Goal: Task Accomplishment & Management: Manage account settings

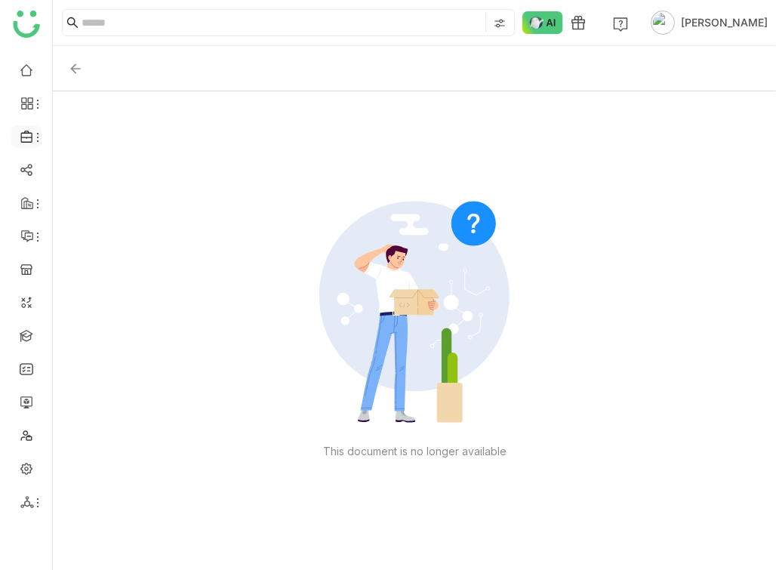
click at [32, 146] on li at bounding box center [26, 136] width 30 height 23
click at [32, 138] on icon at bounding box center [38, 137] width 12 height 12
click at [79, 229] on link "Library" at bounding box center [105, 223] width 98 height 11
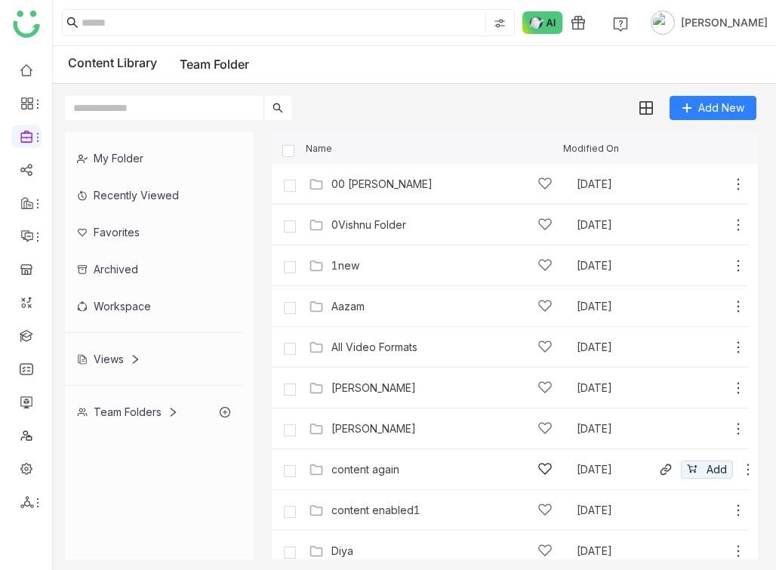
click at [745, 470] on icon at bounding box center [748, 469] width 15 height 15
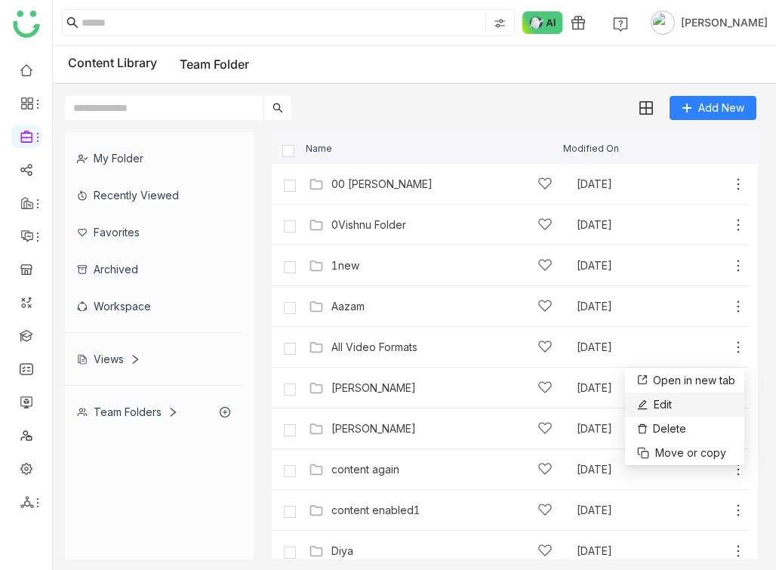
click at [714, 405] on li "Edit" at bounding box center [684, 405] width 119 height 24
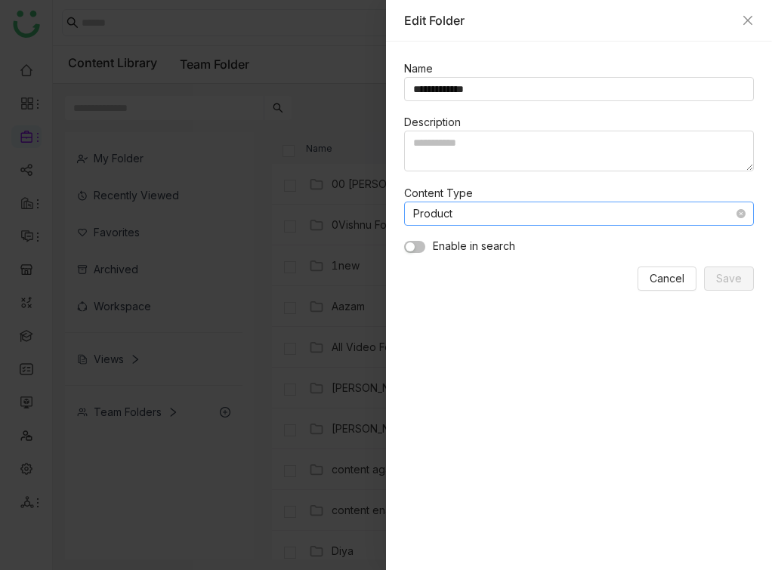
click at [590, 221] on nz-select-item "Product" at bounding box center [579, 213] width 332 height 23
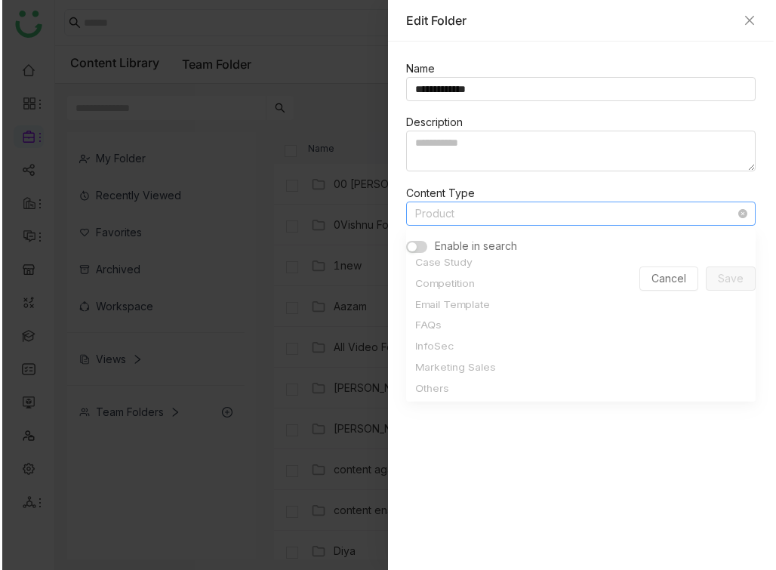
scroll to position [218, 0]
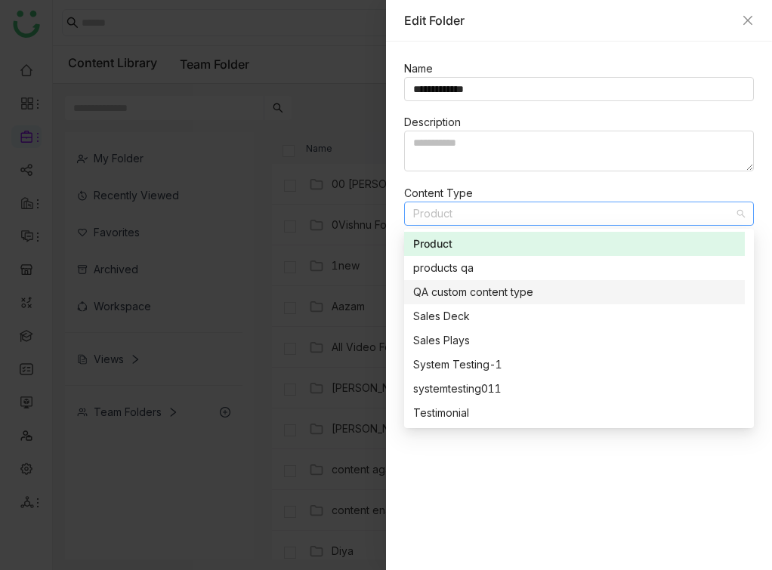
click at [568, 295] on div "QA custom content type" at bounding box center [574, 292] width 323 height 17
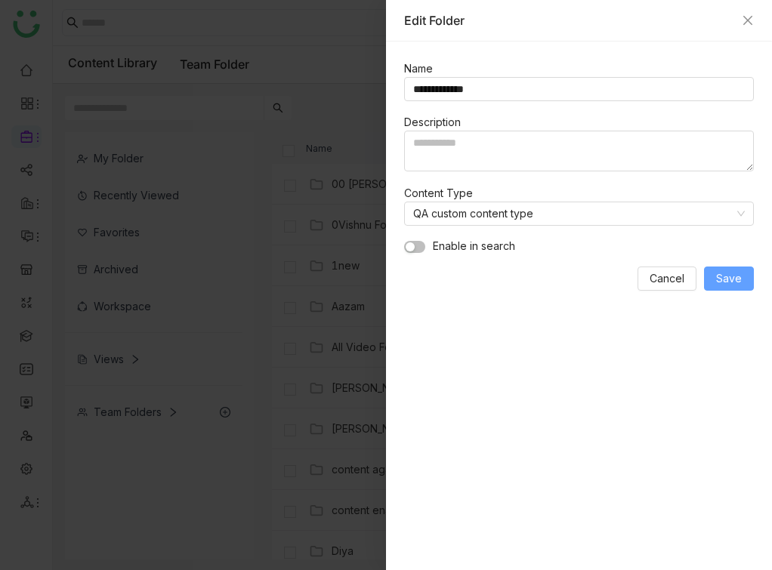
click at [736, 281] on span "Save" at bounding box center [729, 278] width 26 height 17
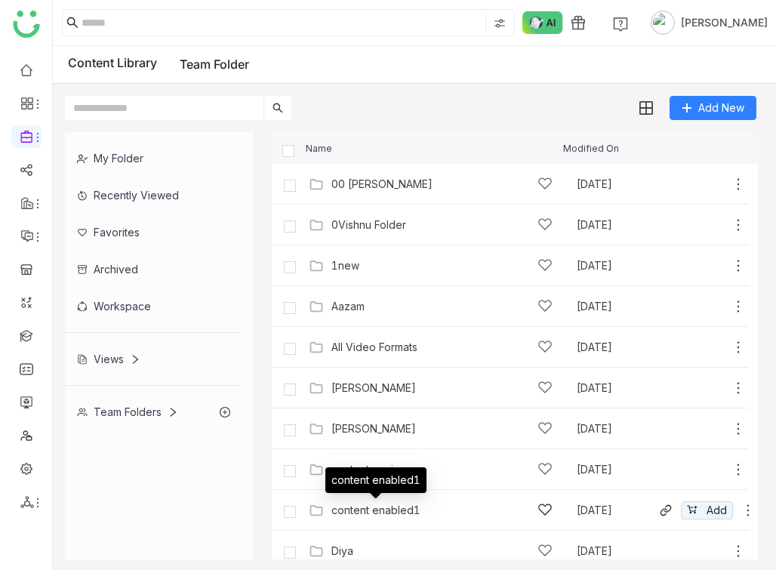
click at [381, 508] on div "content enabled1" at bounding box center [376, 511] width 89 height 12
